Goal: Check status: Check status

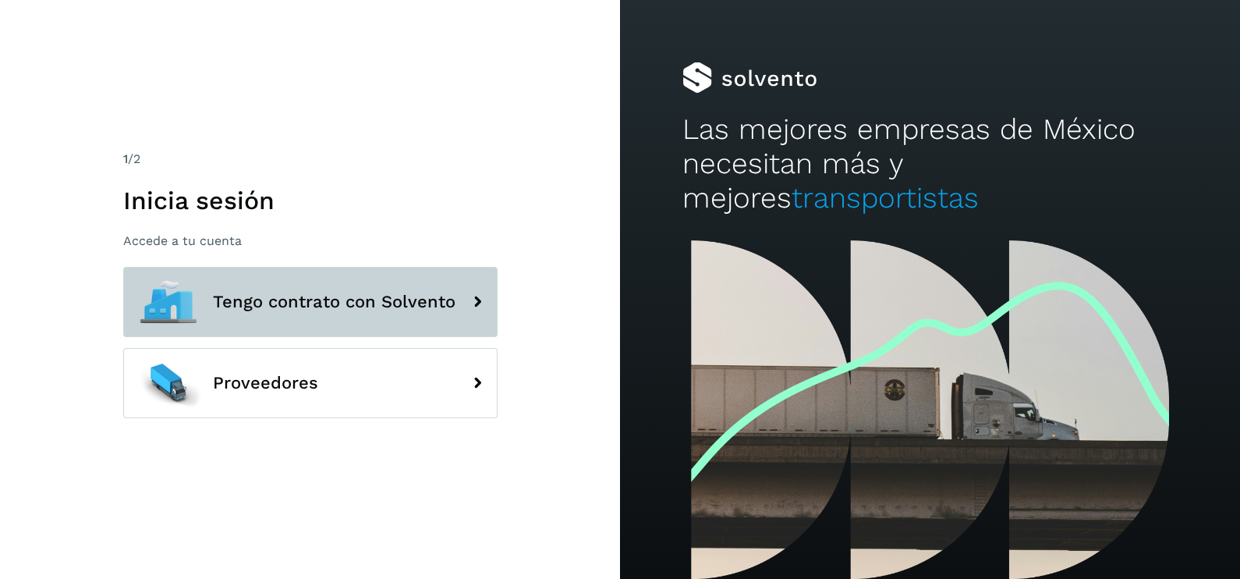
click at [379, 305] on span "Tengo contrato con Solvento" at bounding box center [334, 301] width 243 height 19
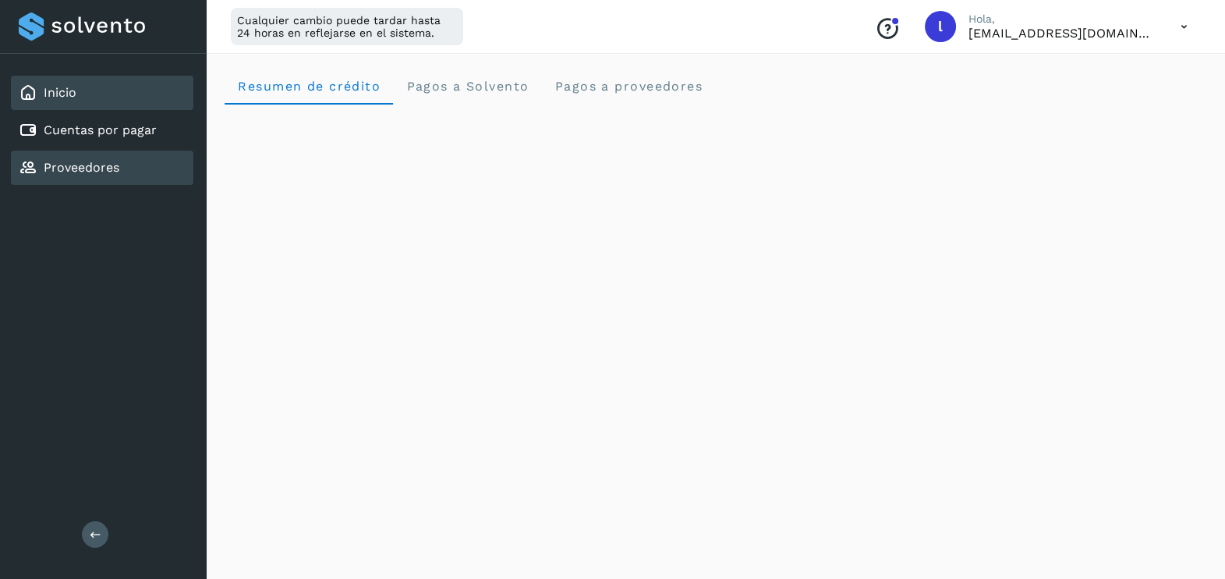
click at [97, 154] on div "Proveedores" at bounding box center [102, 168] width 183 height 34
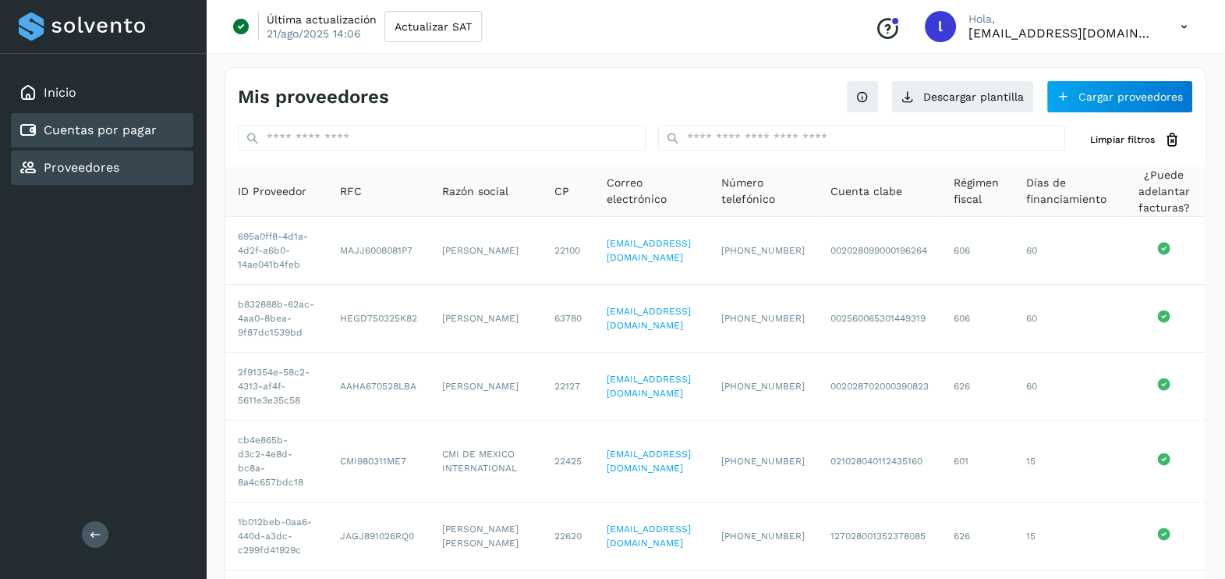
click at [129, 115] on div "Cuentas por pagar" at bounding box center [102, 130] width 183 height 34
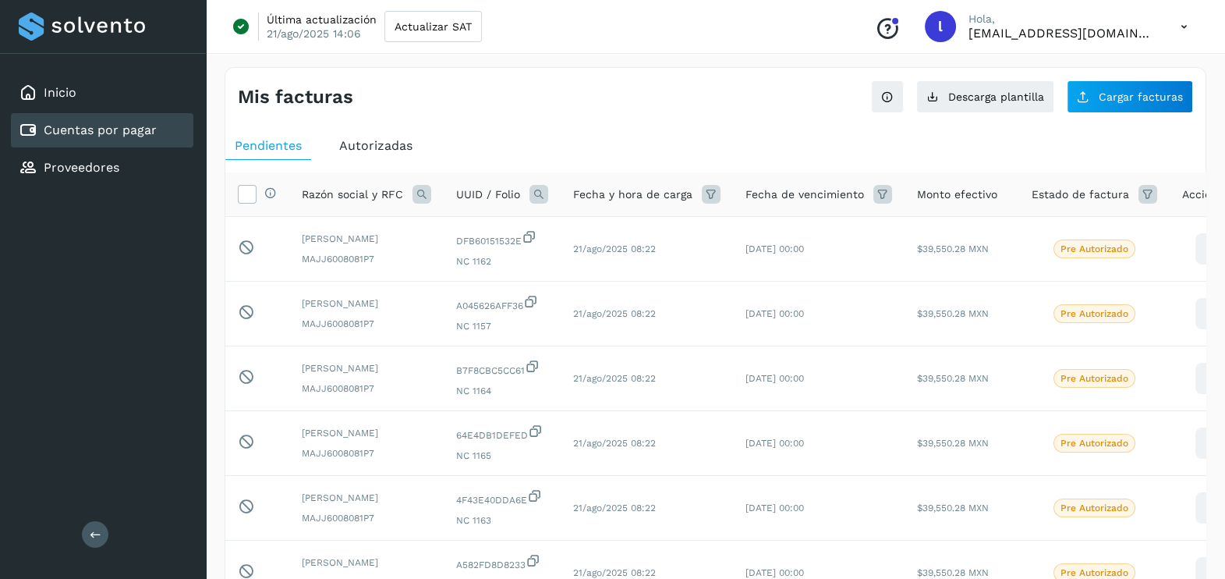
click at [386, 146] on span "Autorizadas" at bounding box center [375, 145] width 73 height 15
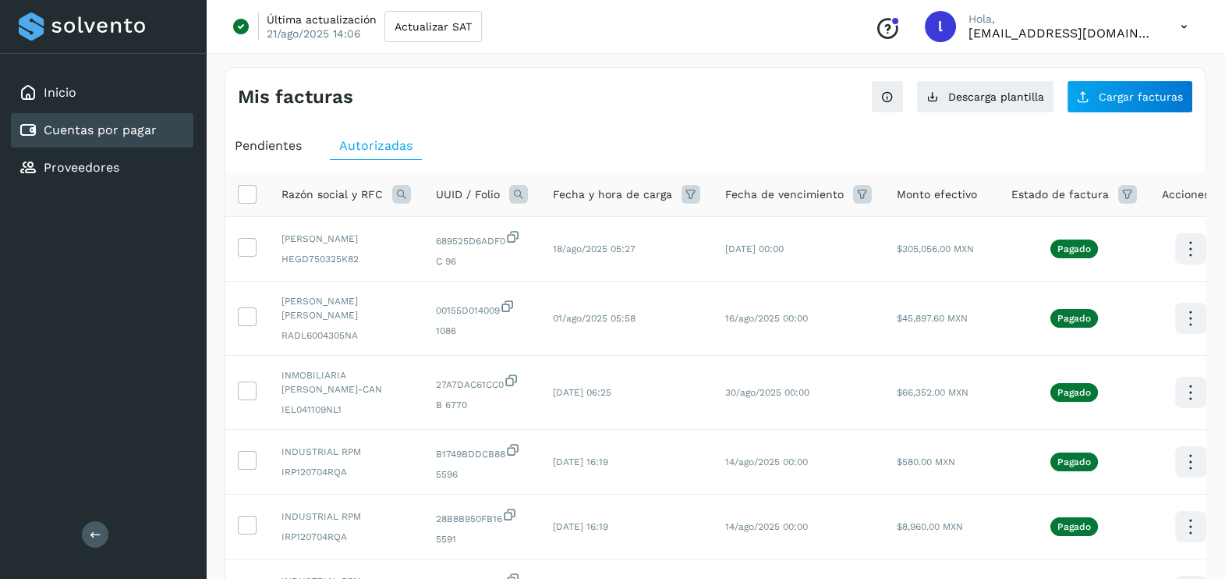
click at [257, 144] on span "Pendientes" at bounding box center [268, 145] width 67 height 15
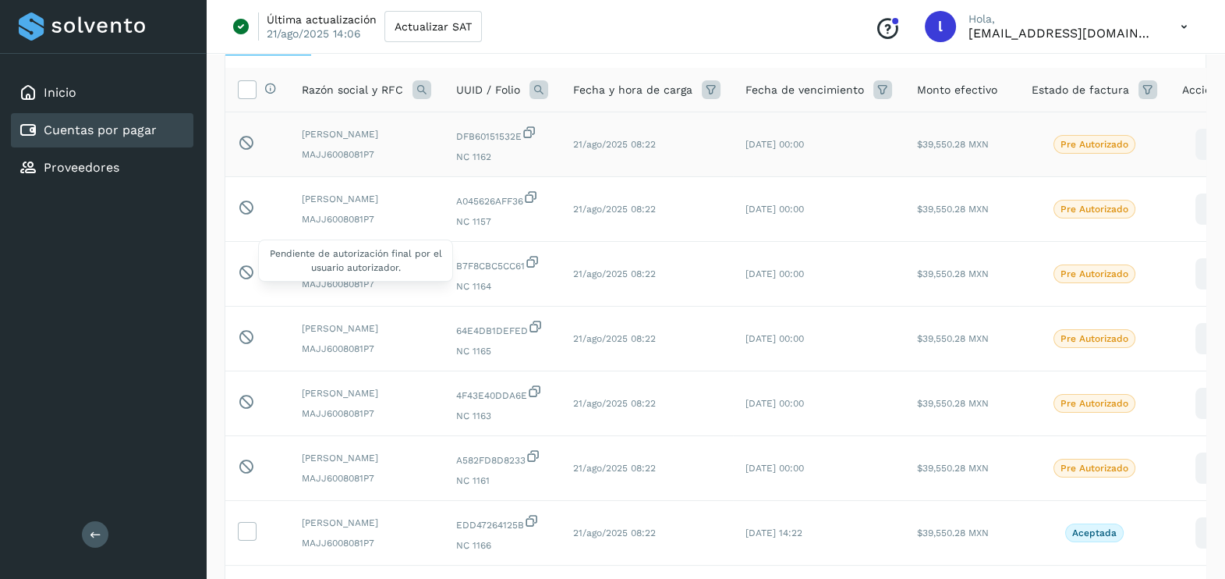
click at [239, 134] on icon at bounding box center [246, 142] width 16 height 16
click at [1064, 148] on p "Pre Autorizado" at bounding box center [1095, 144] width 68 height 11
click at [1193, 144] on icon at bounding box center [1211, 144] width 37 height 37
click at [1092, 137] on button "Ver Detalle" at bounding box center [1133, 129] width 186 height 30
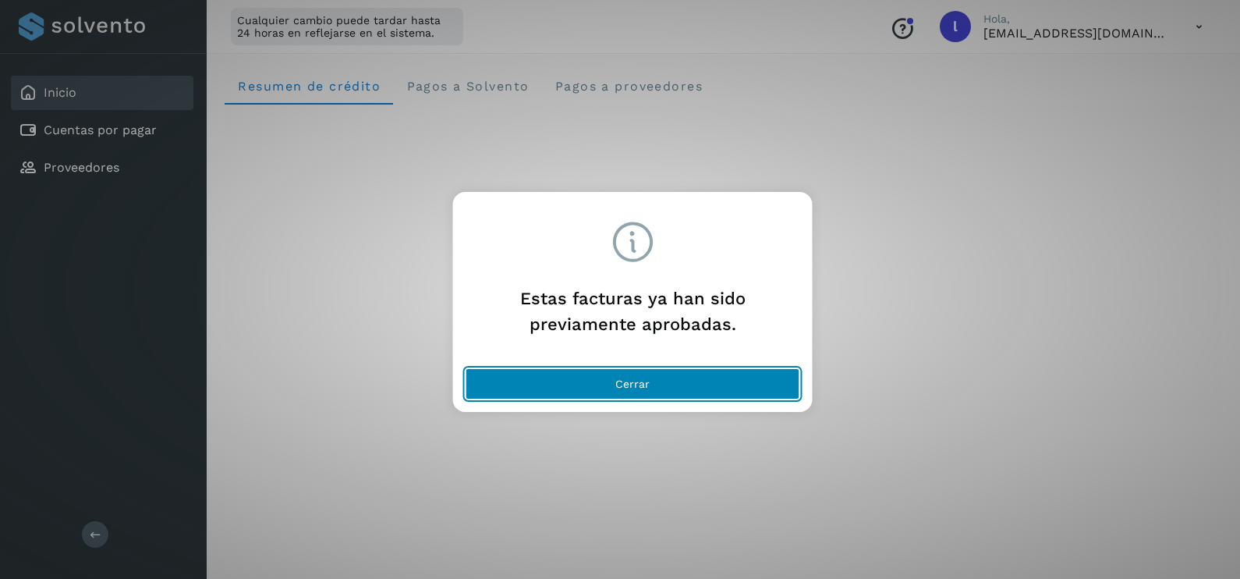
click at [663, 386] on button "Cerrar" at bounding box center [633, 383] width 335 height 31
